Goal: Task Accomplishment & Management: Use online tool/utility

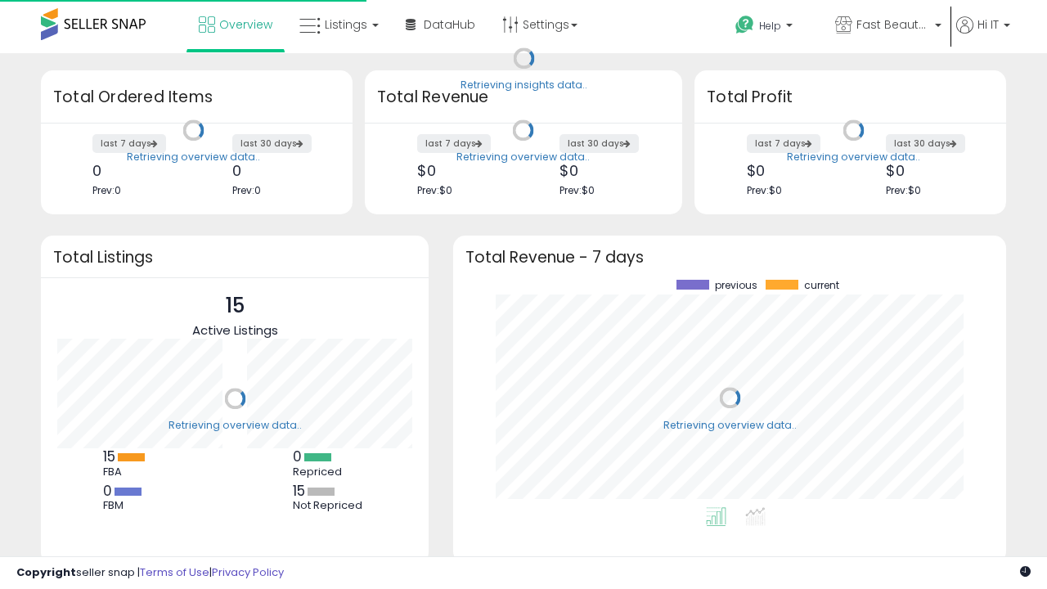
scroll to position [228, 520]
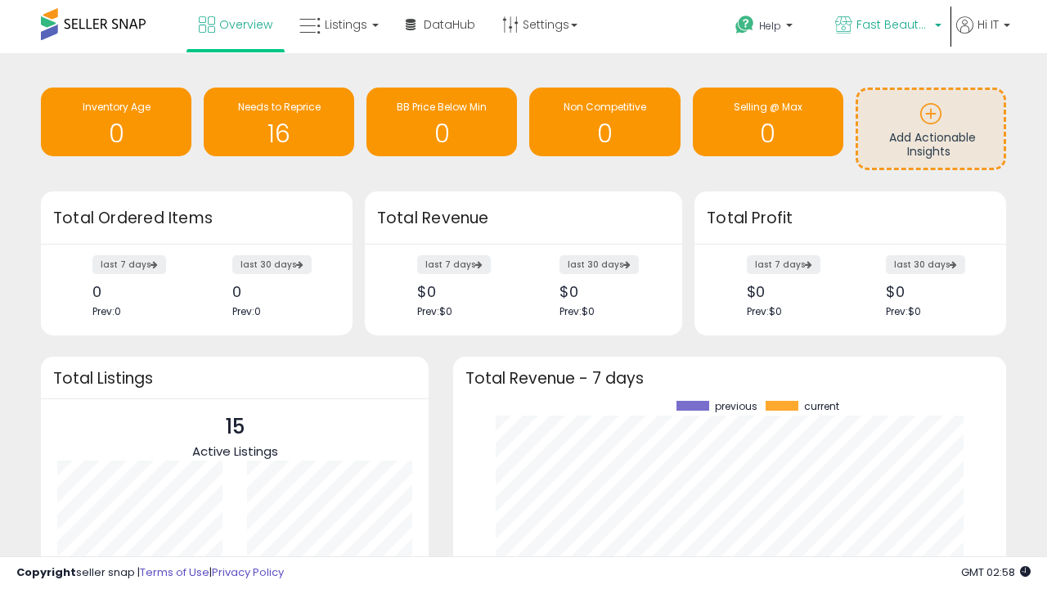
click at [887, 26] on span "Fast Beauty ([GEOGRAPHIC_DATA])" at bounding box center [894, 24] width 74 height 16
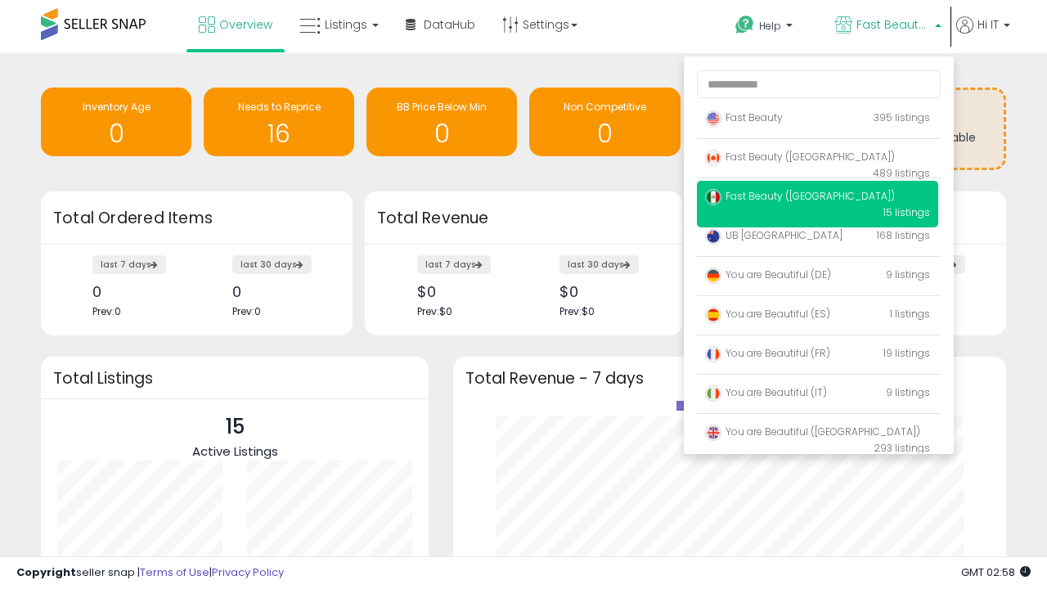
click at [818, 120] on p "Fast Beauty 395 listings" at bounding box center [817, 118] width 241 height 33
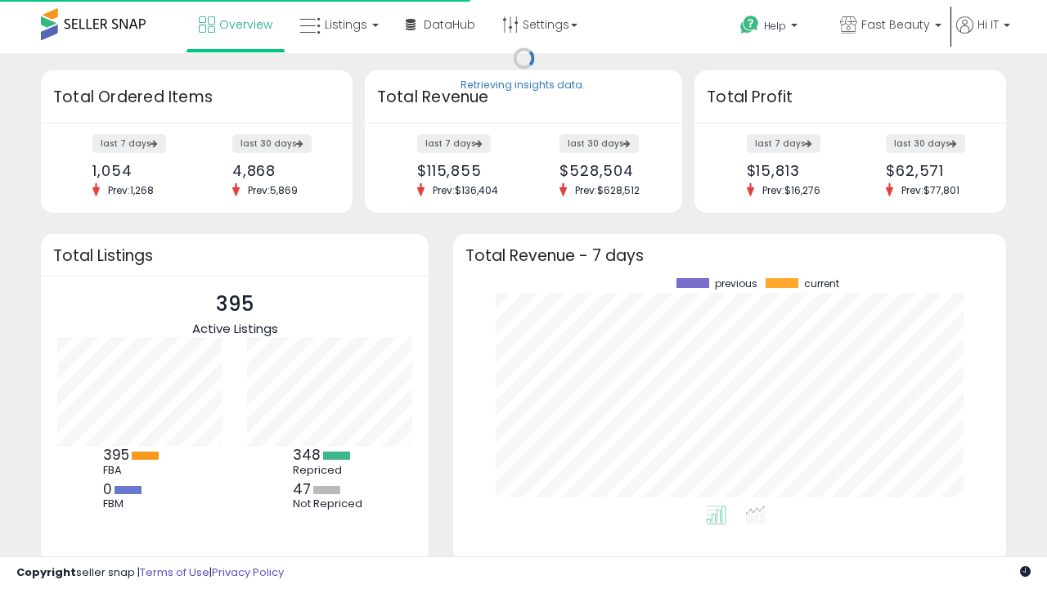
scroll to position [228, 520]
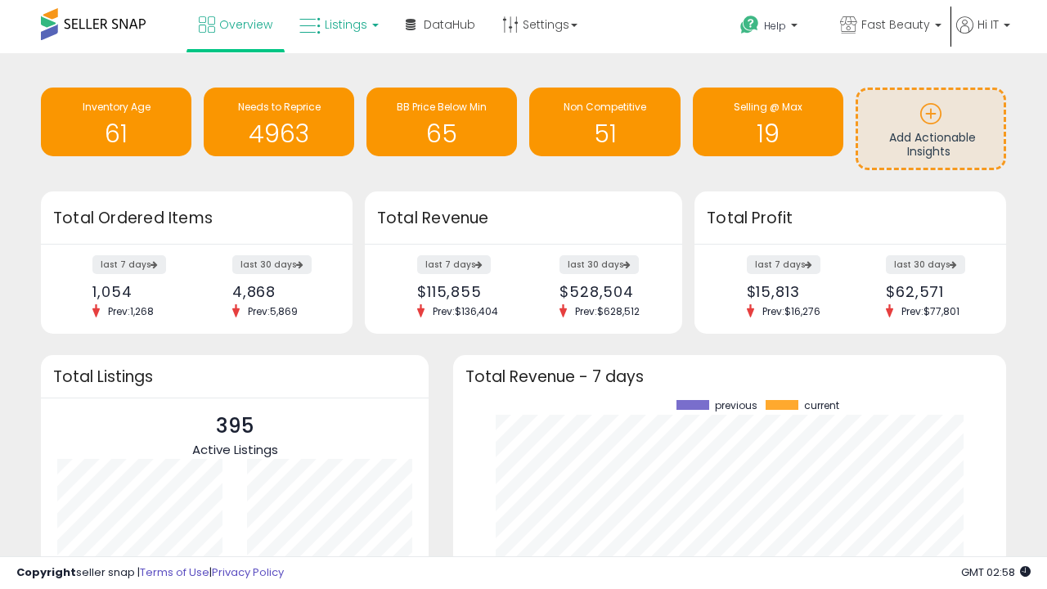
click at [337, 25] on span "Listings" at bounding box center [346, 24] width 43 height 16
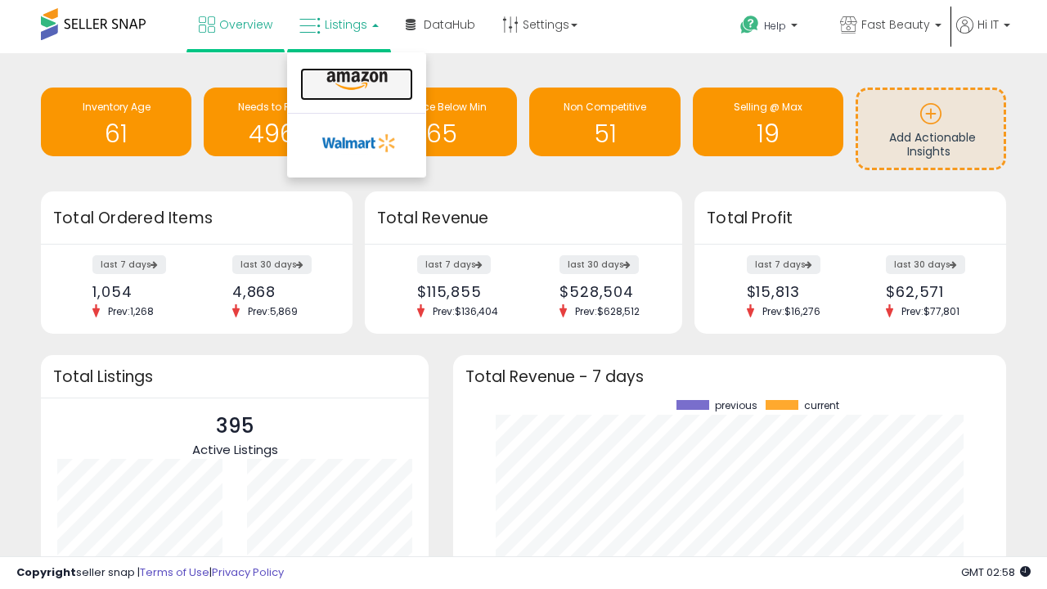
click at [355, 81] on icon at bounding box center [357, 80] width 71 height 21
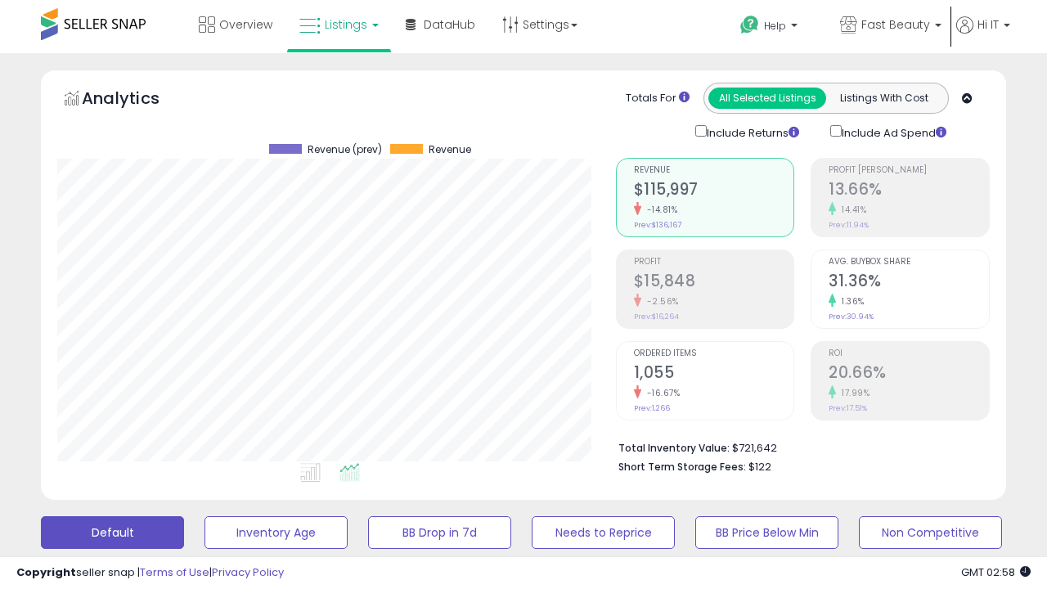
scroll to position [336, 558]
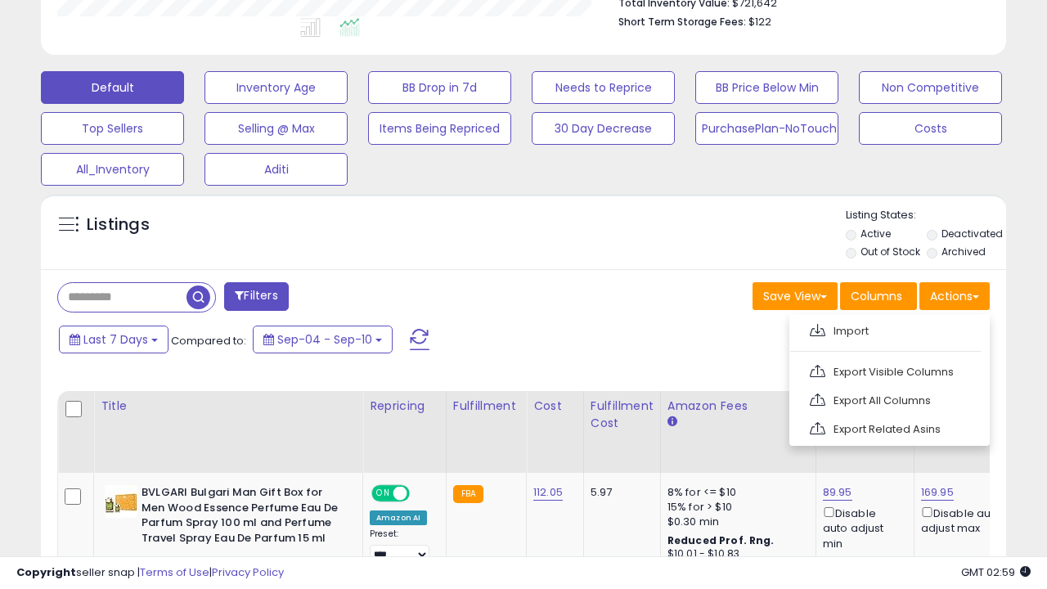
click at [818, 328] on span at bounding box center [818, 330] width 16 height 12
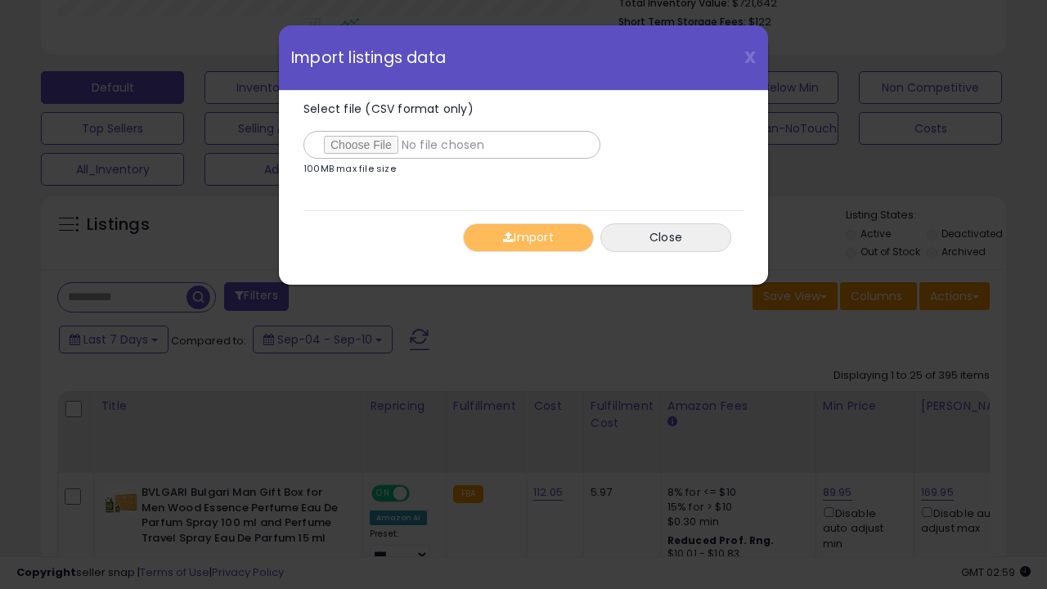
type input "**********"
click at [528, 237] on button "Import" at bounding box center [528, 237] width 131 height 29
